Goal: Task Accomplishment & Management: Use online tool/utility

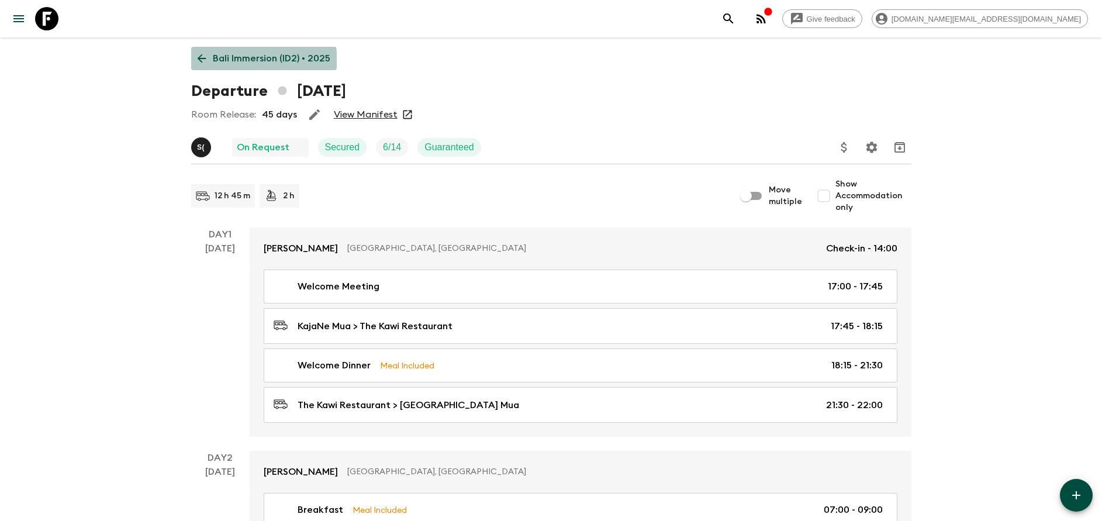
click at [244, 62] on p "Bali Immersion (ID2) • 2025" at bounding box center [272, 58] width 118 height 14
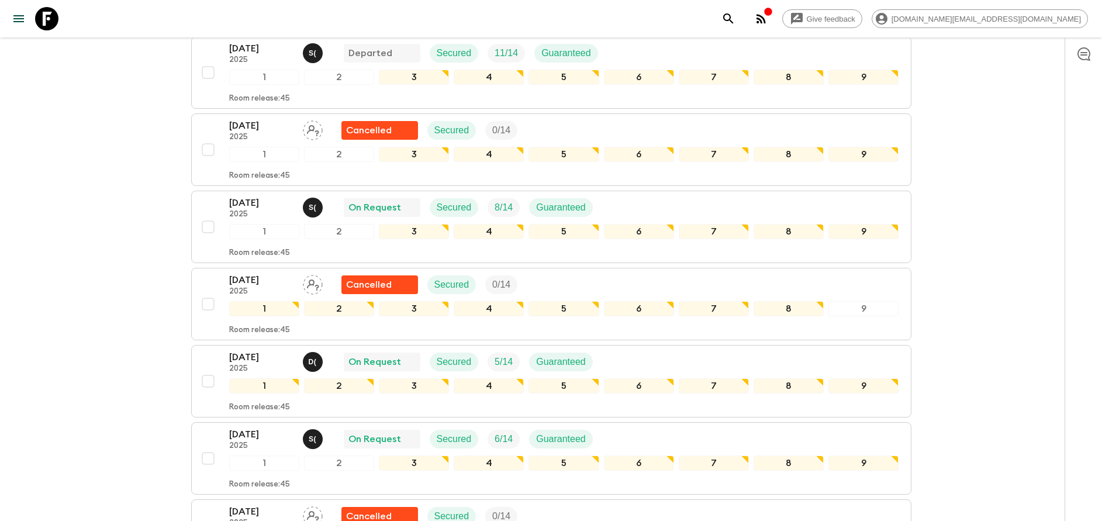
scroll to position [351, 0]
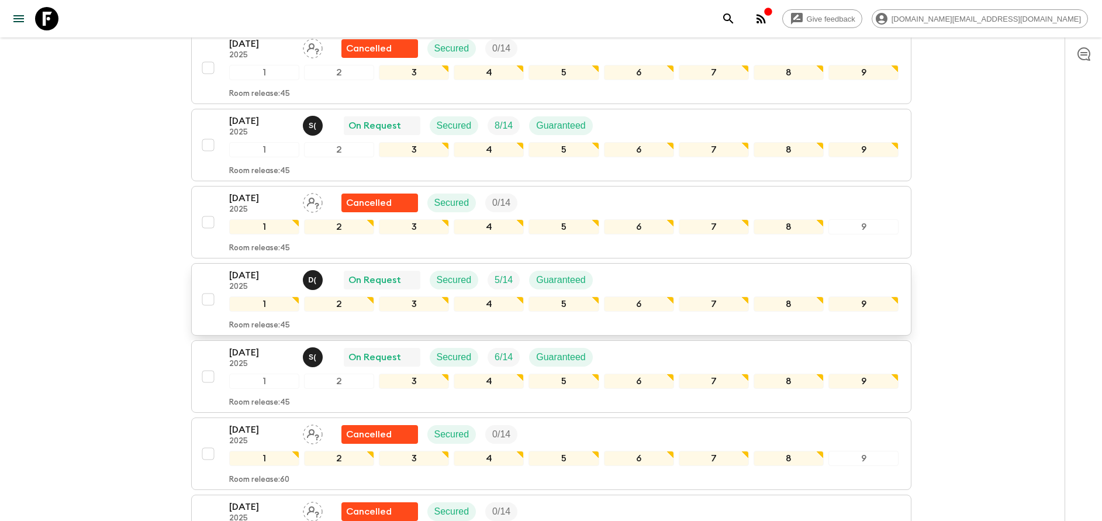
click at [228, 274] on div "[DATE] 2025 D ( On Request Secured 5 / 14 Guaranteed 1 2 3 4 5 6 7 8 9 Room rel…" at bounding box center [547, 299] width 703 height 62
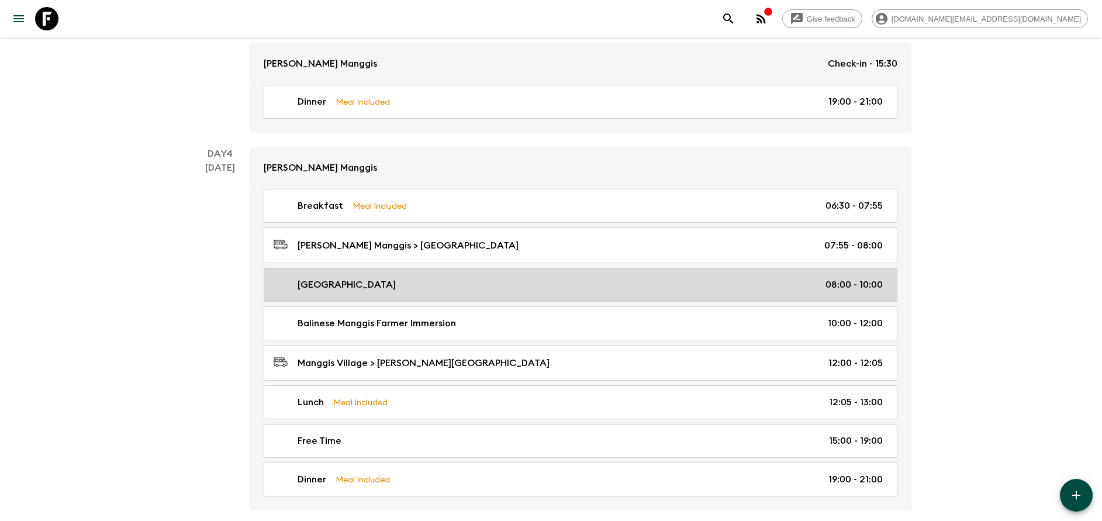
scroll to position [1140, 0]
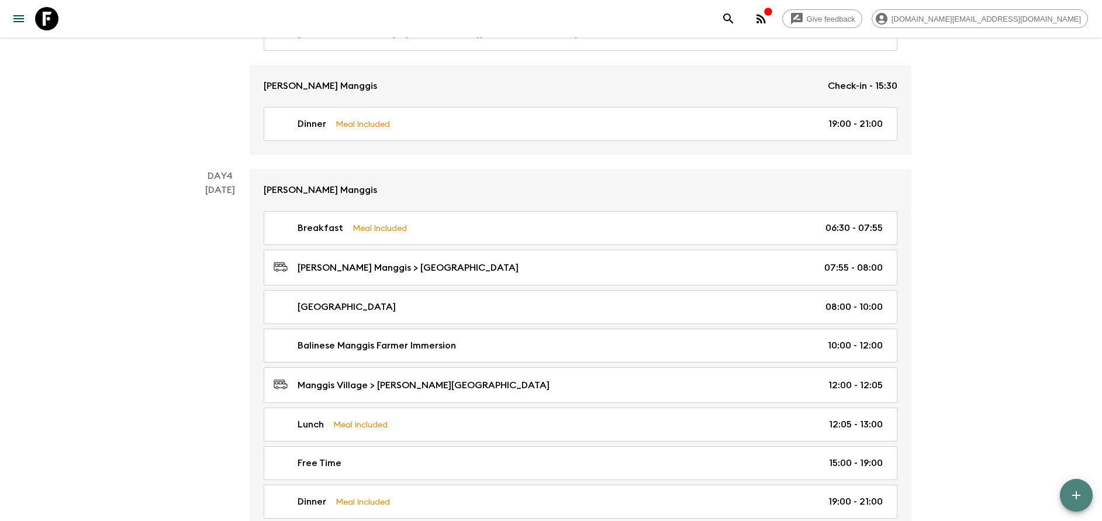
click at [1074, 498] on icon "button" at bounding box center [1077, 495] width 14 height 14
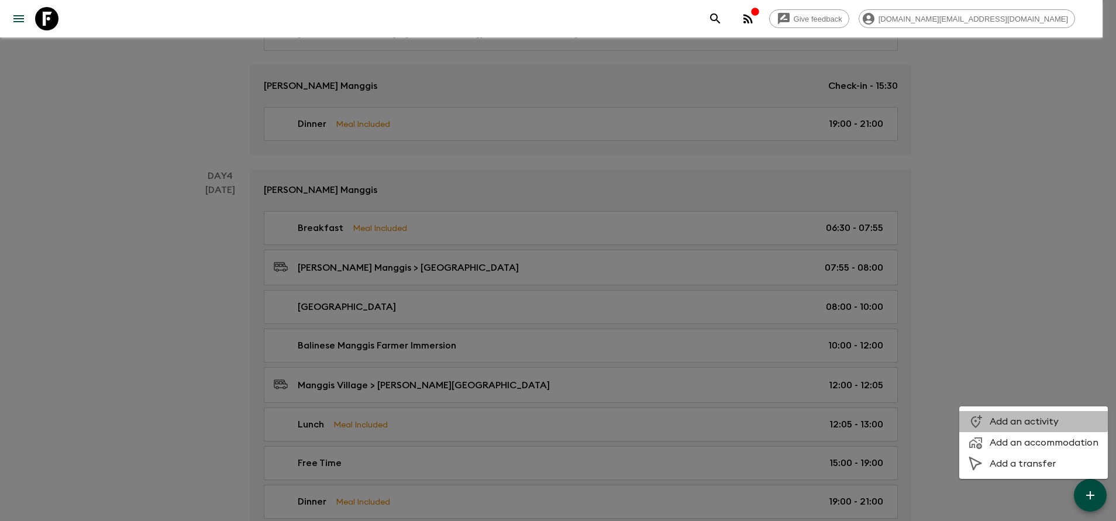
click at [1025, 419] on span "Add an activity" at bounding box center [1043, 422] width 109 height 12
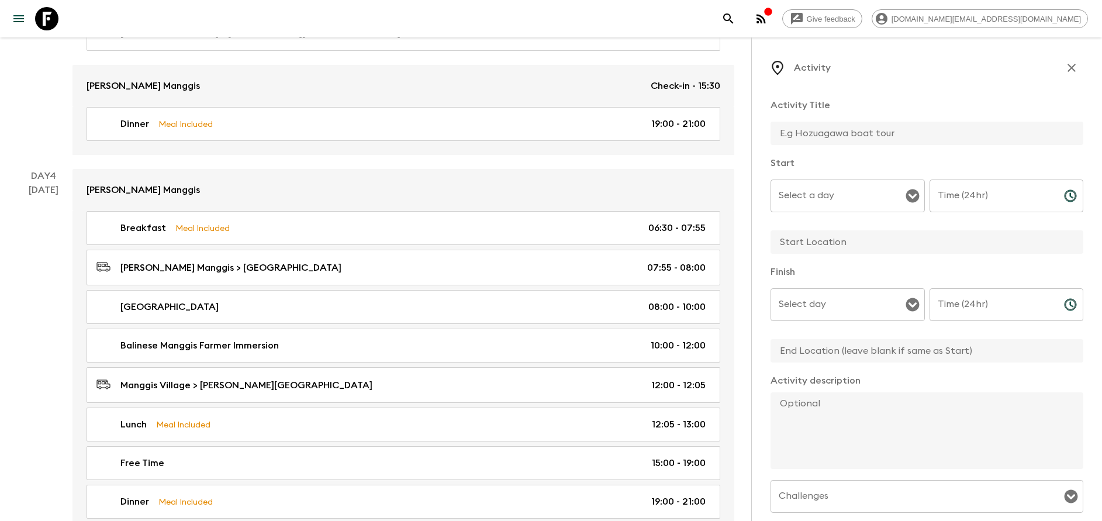
click at [830, 193] on input "Select a day" at bounding box center [839, 196] width 126 height 22
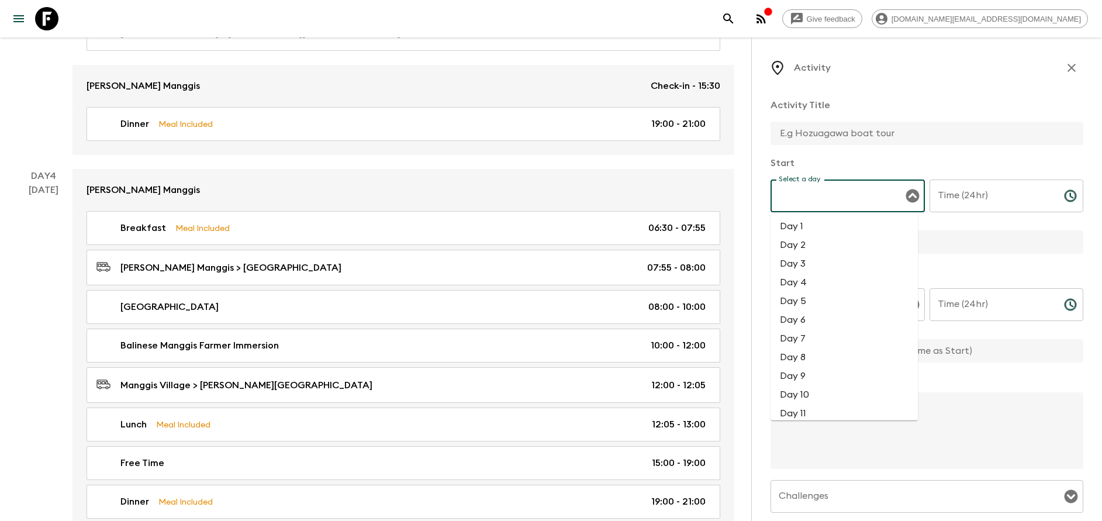
click at [818, 286] on li "Day 4" at bounding box center [844, 282] width 147 height 19
type input "Day 4"
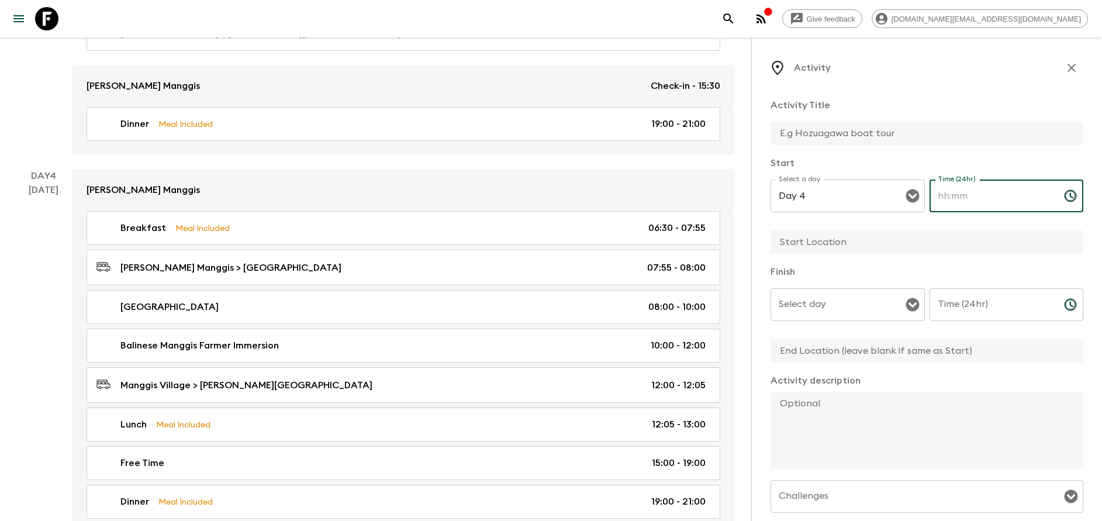
click at [953, 206] on input "Time (24hr)" at bounding box center [992, 196] width 125 height 33
type input "13:00"
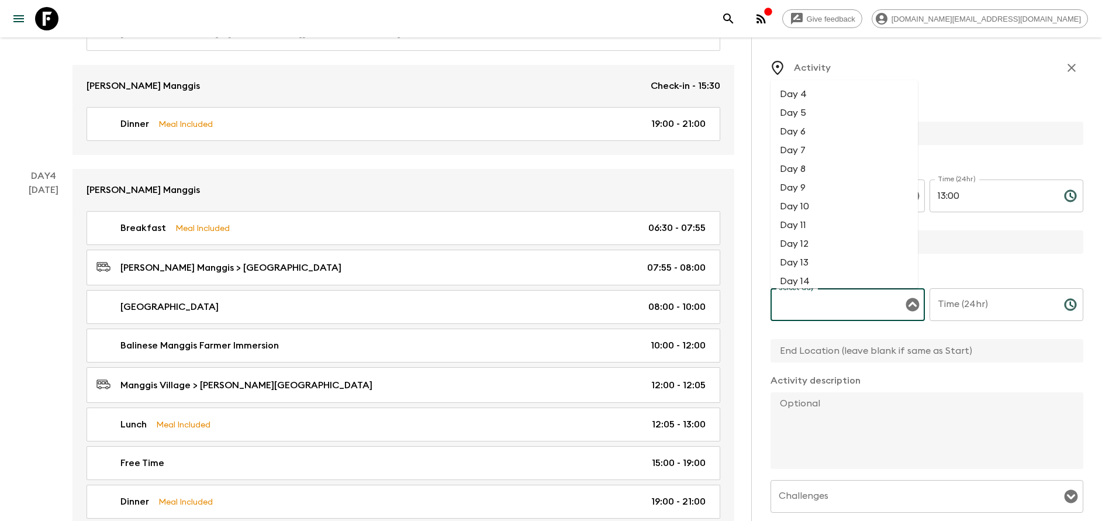
click at [851, 308] on input "Select day" at bounding box center [839, 305] width 126 height 22
click at [802, 92] on li "Day 4" at bounding box center [844, 94] width 147 height 19
type input "Day 4"
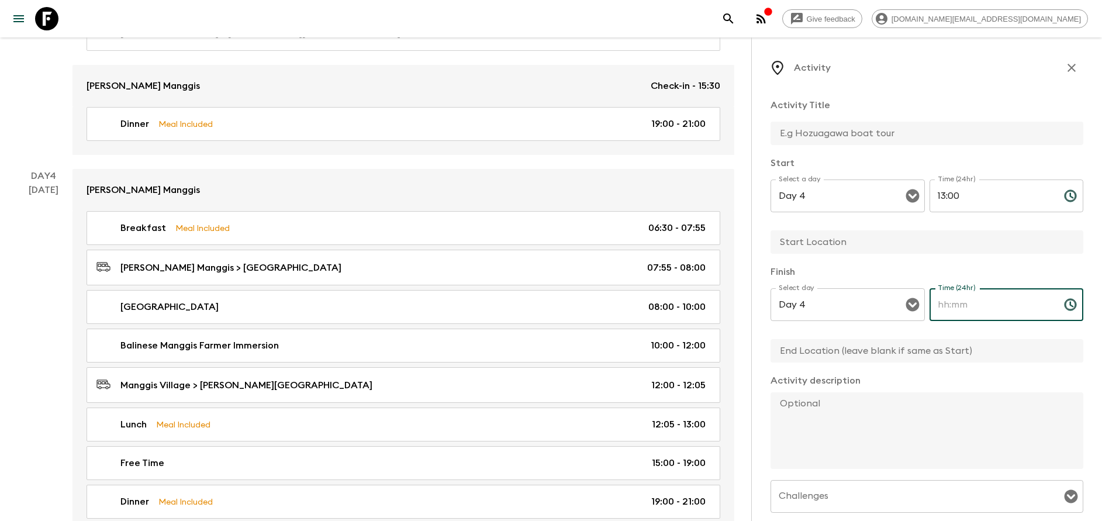
click at [972, 306] on input "Time (24hr)" at bounding box center [992, 304] width 125 height 33
type input "15:00"
click at [814, 137] on input "text" at bounding box center [922, 133] width 303 height 23
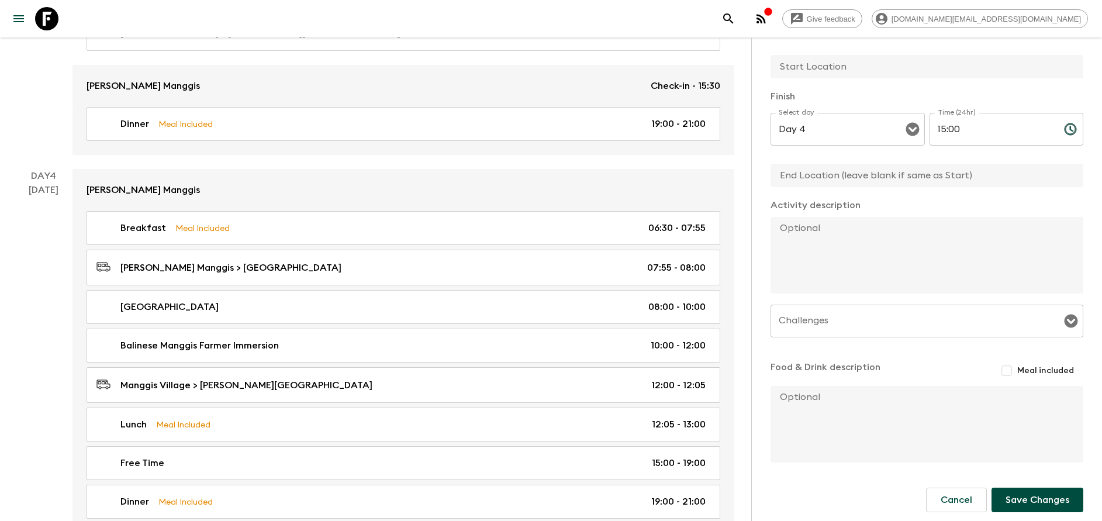
scroll to position [181, 0]
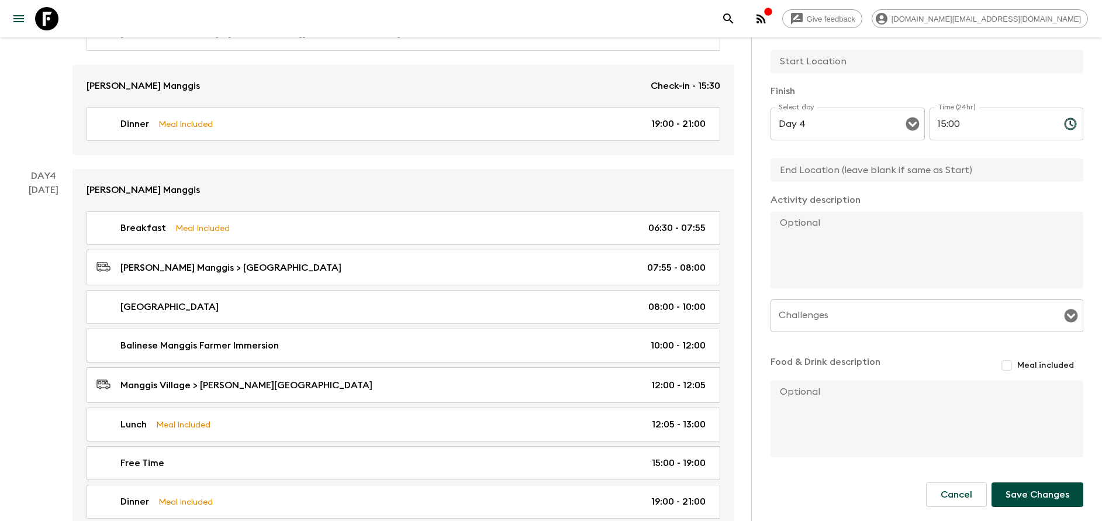
type input "15 Minutes Foot Massage"
click at [1026, 496] on button "Save Changes" at bounding box center [1038, 494] width 92 height 25
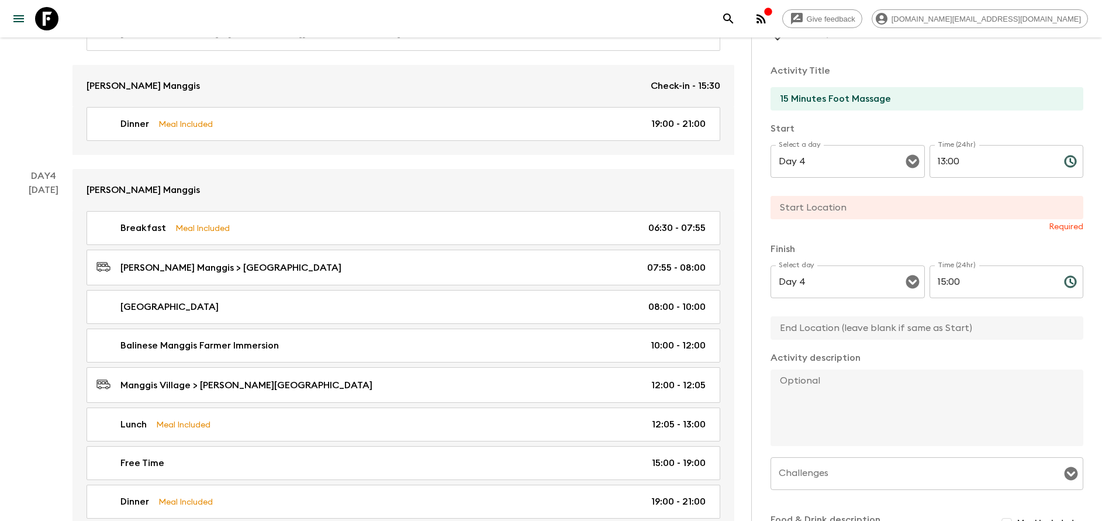
scroll to position [0, 0]
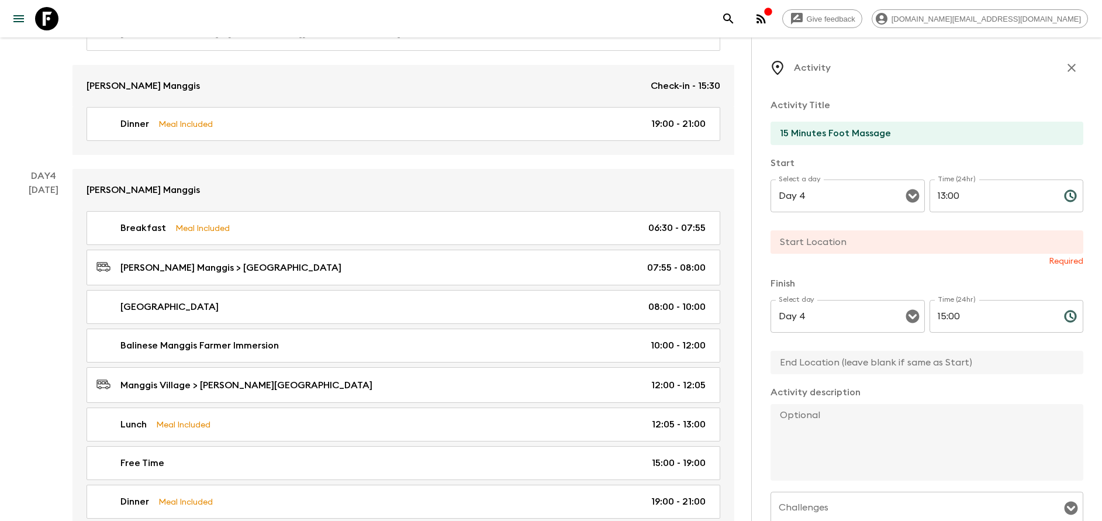
click at [888, 236] on input "text" at bounding box center [922, 241] width 303 height 23
type input "[PERSON_NAME] Manggis"
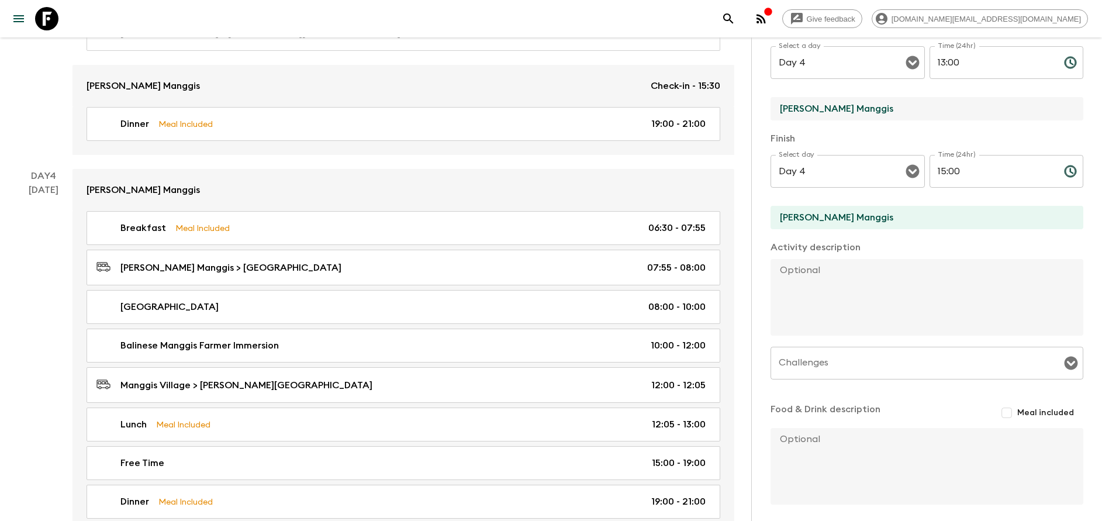
scroll to position [181, 0]
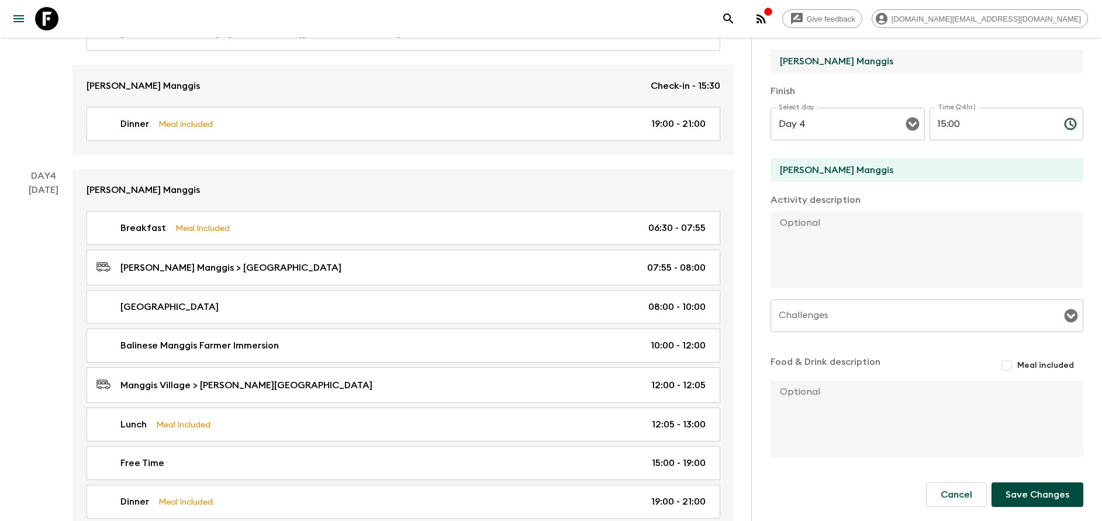
click at [1011, 482] on form "Activity Title 15 Minutes Foot Massage Start Select a day Day 4 Select a day ​ …" at bounding box center [927, 224] width 313 height 632
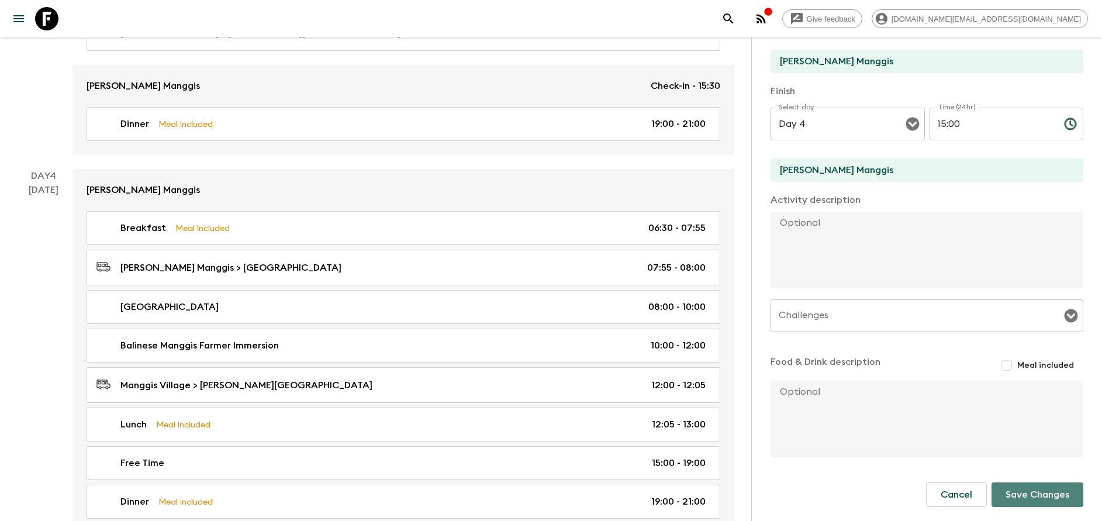
click at [1017, 494] on button "Save Changes" at bounding box center [1038, 494] width 92 height 25
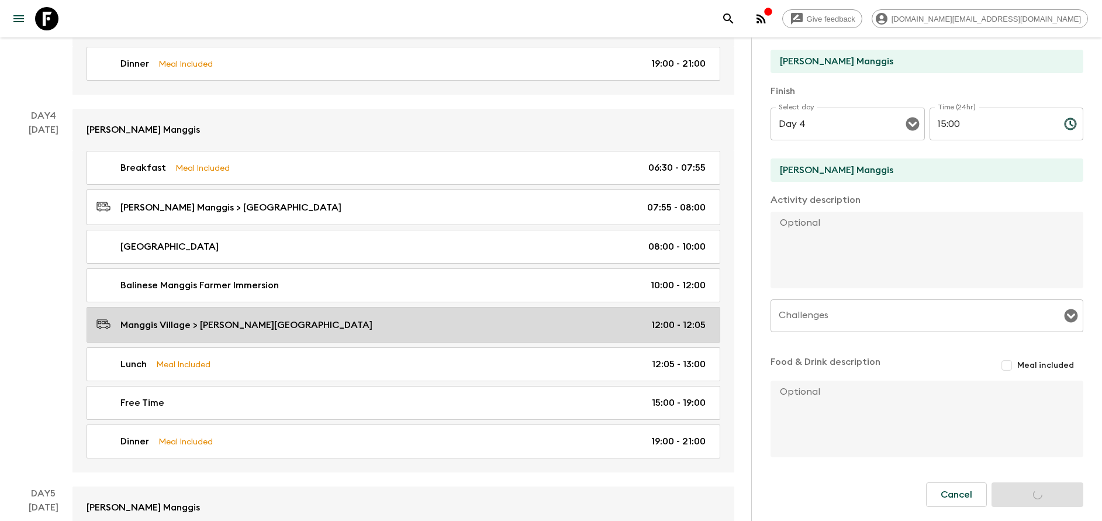
scroll to position [1228, 0]
